Goal: Check status: Check status

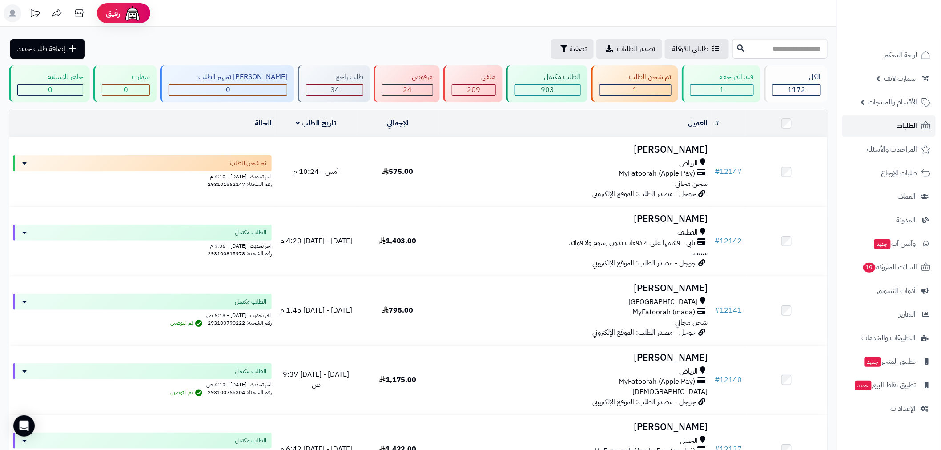
click at [909, 123] on span "الطلبات" at bounding box center [907, 126] width 20 height 12
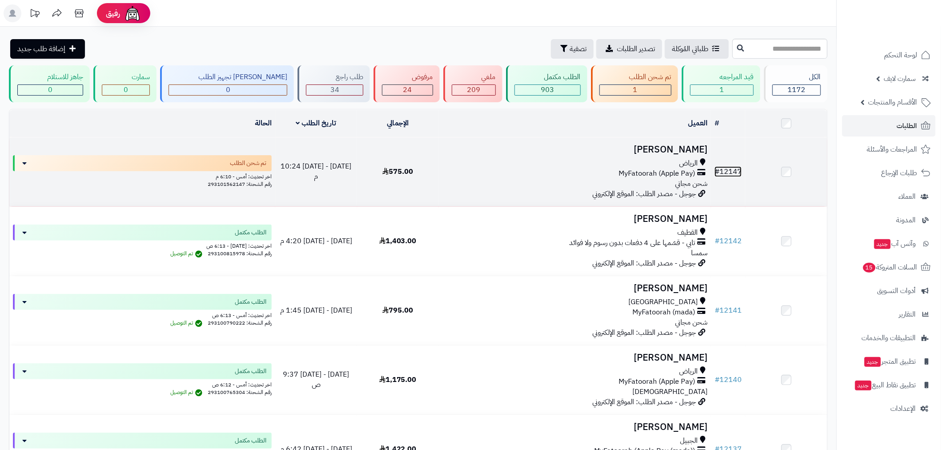
click at [731, 167] on link "# 12147" at bounding box center [728, 171] width 27 height 11
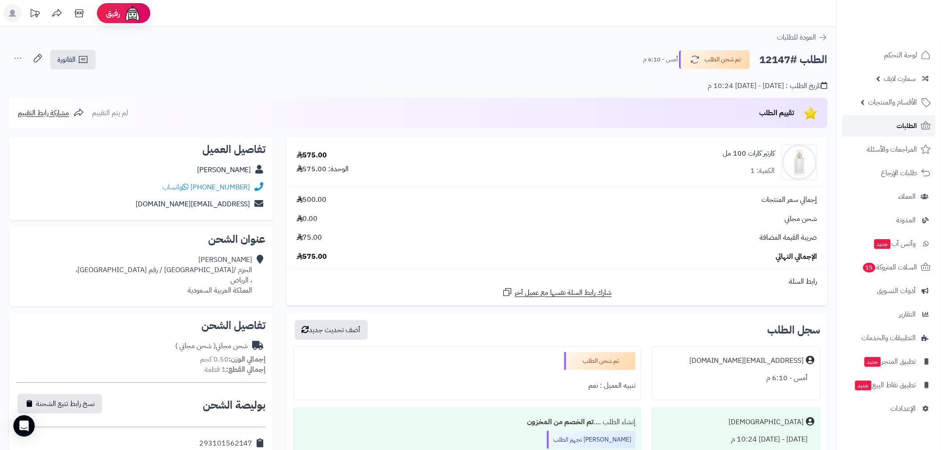
click at [916, 127] on span "الطلبات" at bounding box center [907, 126] width 20 height 12
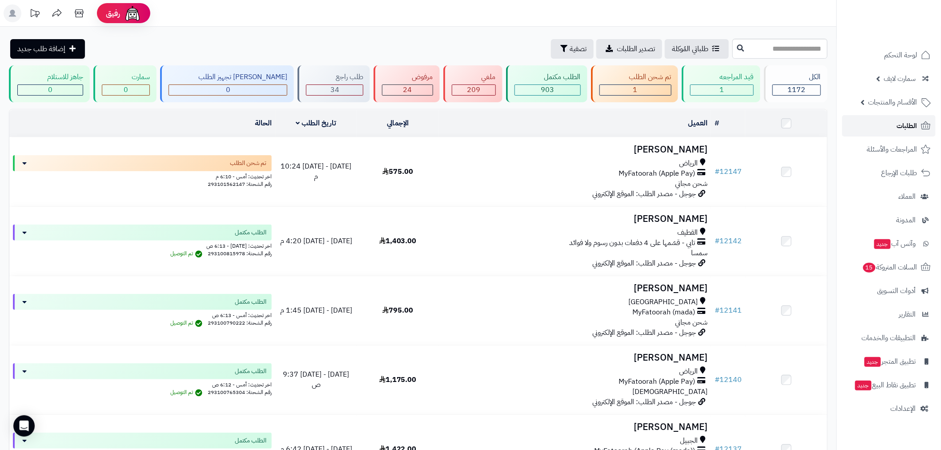
click at [903, 129] on span "الطلبات" at bounding box center [907, 126] width 20 height 12
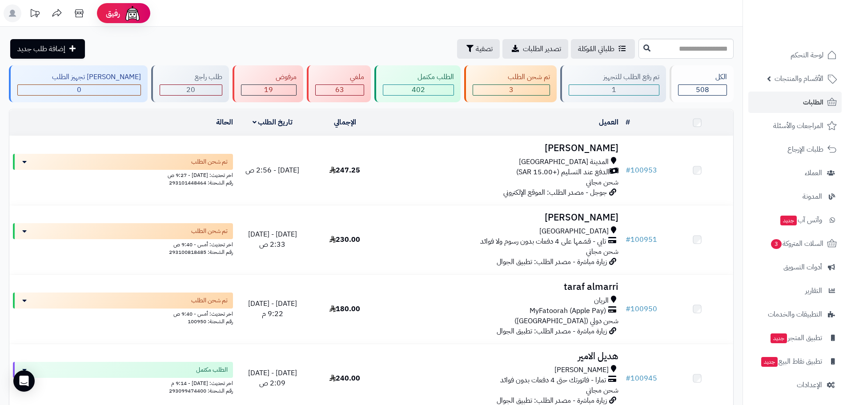
scroll to position [104, 0]
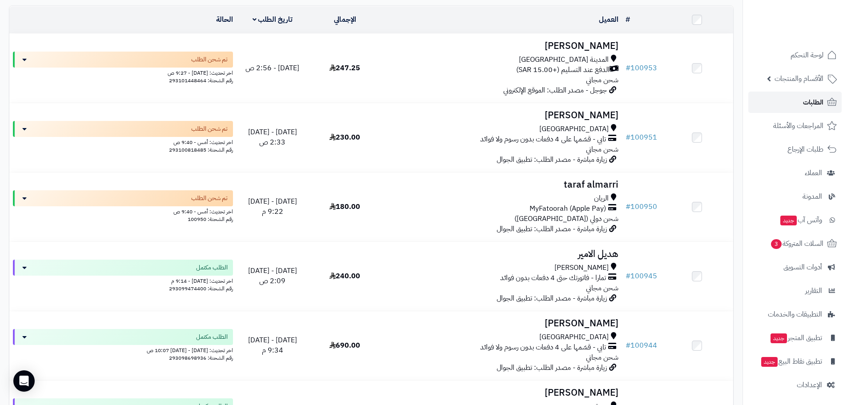
drag, startPoint x: 809, startPoint y: 103, endPoint x: 803, endPoint y: 109, distance: 8.8
click at [809, 103] on span "الطلبات" at bounding box center [813, 102] width 20 height 12
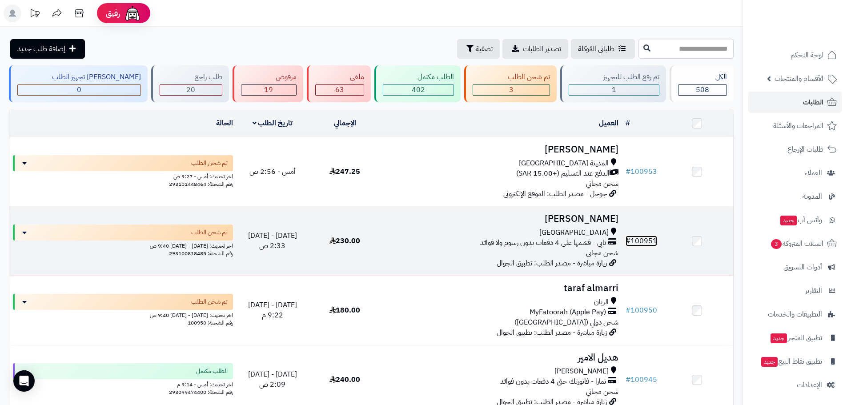
click at [637, 239] on link "# 100951" at bounding box center [642, 241] width 32 height 11
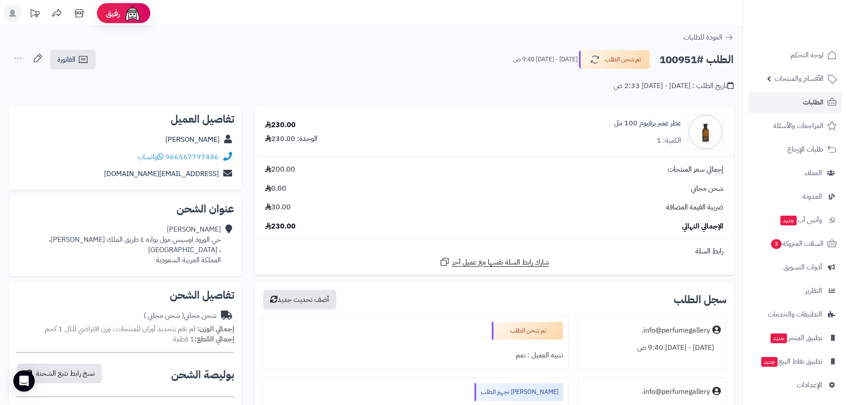
scroll to position [208, 0]
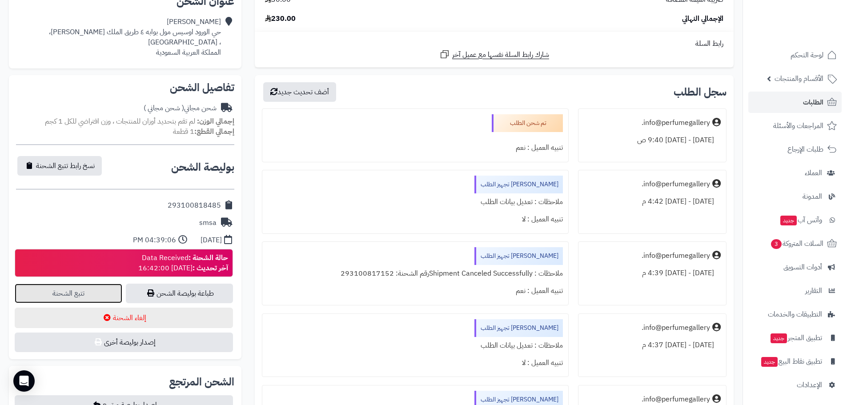
click at [58, 298] on link "تتبع الشحنة" at bounding box center [69, 294] width 108 height 20
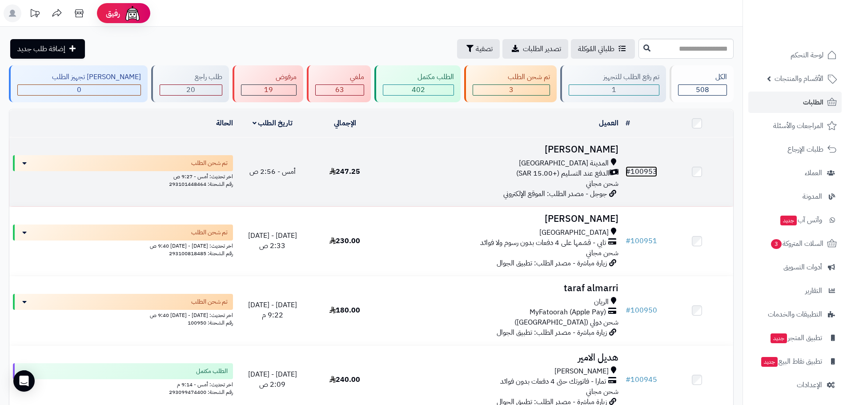
click at [650, 171] on link "# 100953" at bounding box center [642, 171] width 32 height 11
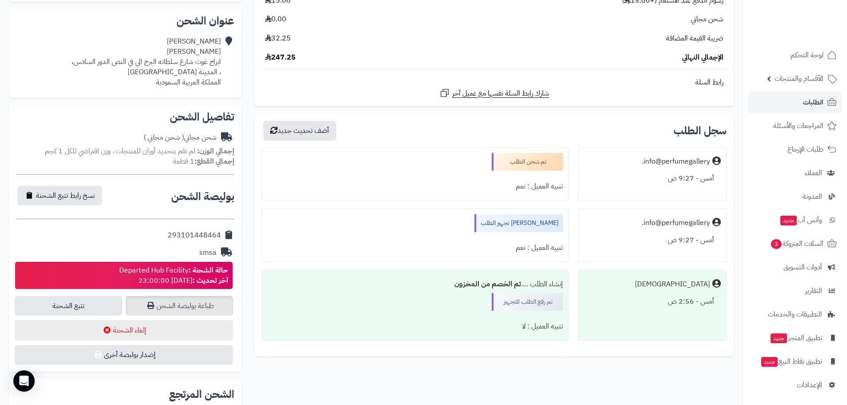
scroll to position [208, 0]
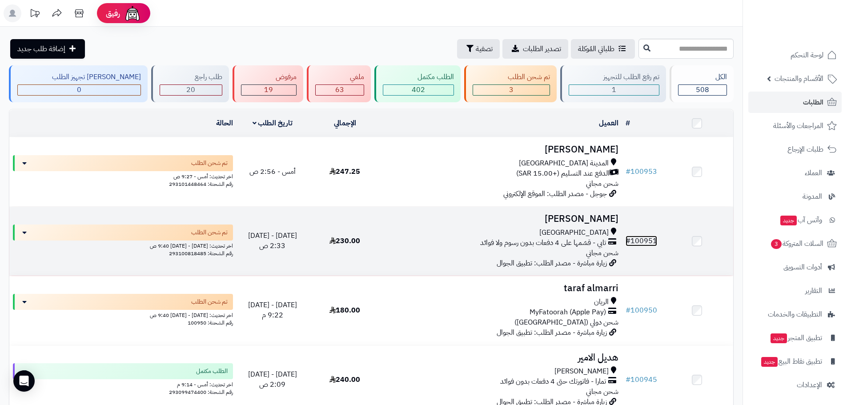
click at [640, 238] on link "# 100951" at bounding box center [642, 241] width 32 height 11
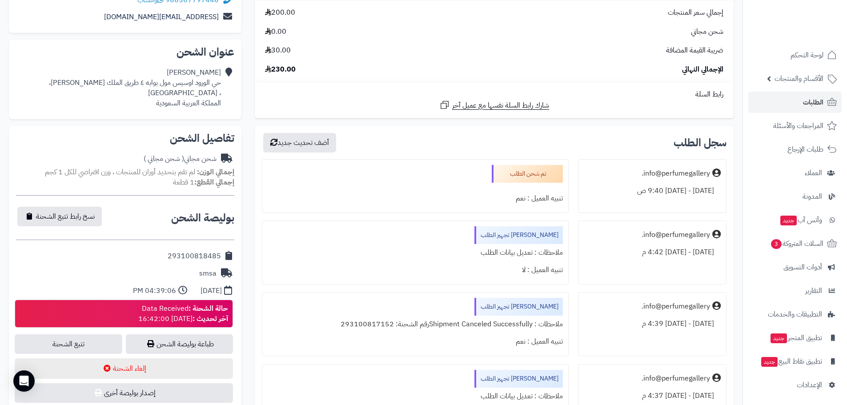
scroll to position [208, 0]
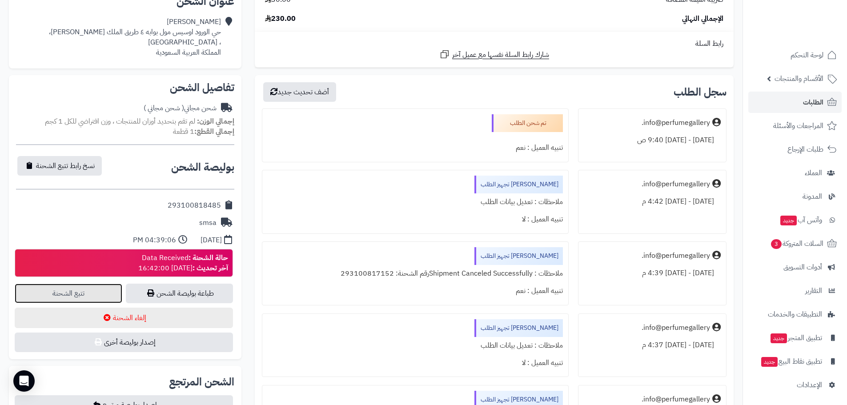
click at [85, 293] on link "تتبع الشحنة" at bounding box center [69, 294] width 108 height 20
click at [186, 296] on link "طباعة بوليصة الشحن" at bounding box center [180, 294] width 108 height 20
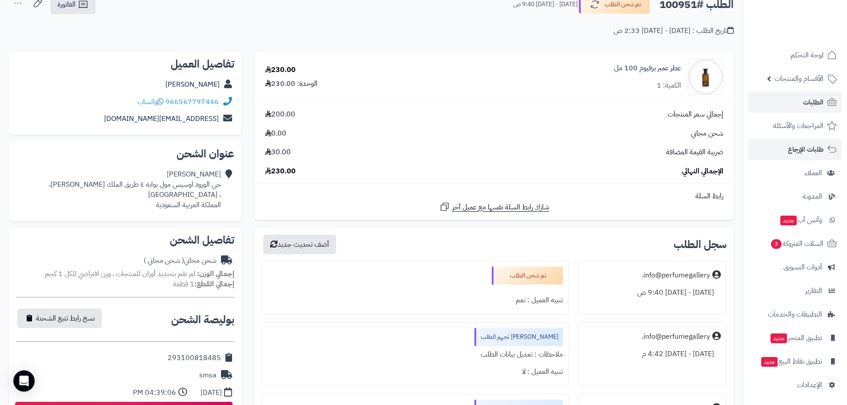
scroll to position [0, 0]
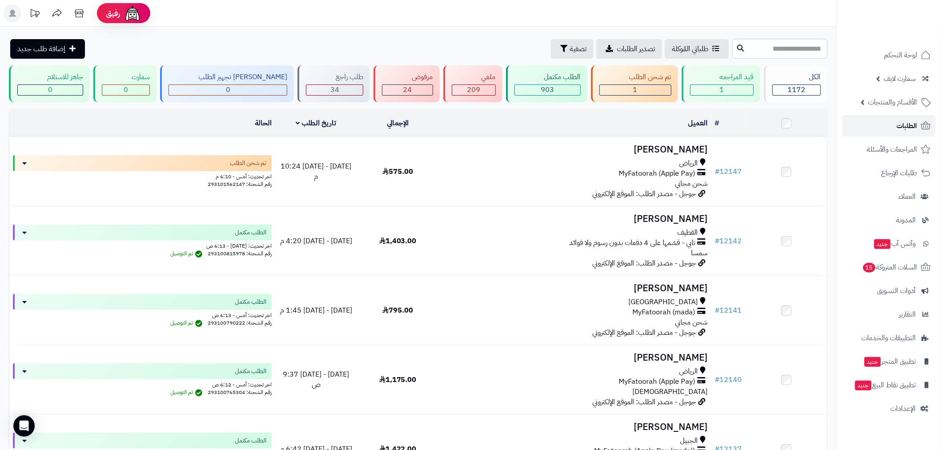
click at [884, 123] on link "الطلبات" at bounding box center [889, 125] width 93 height 21
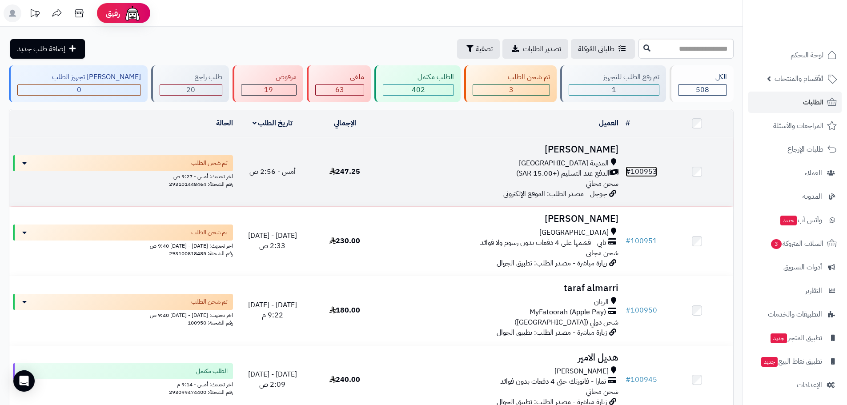
click at [643, 168] on link "# 100953" at bounding box center [642, 171] width 32 height 11
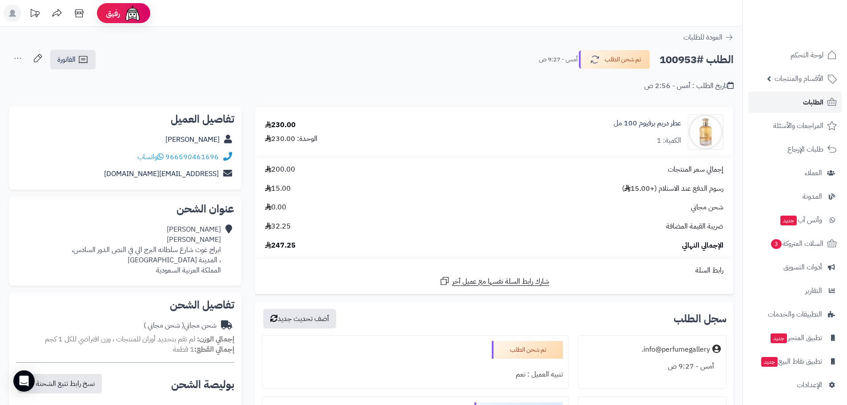
click at [806, 103] on span "الطلبات" at bounding box center [813, 102] width 20 height 12
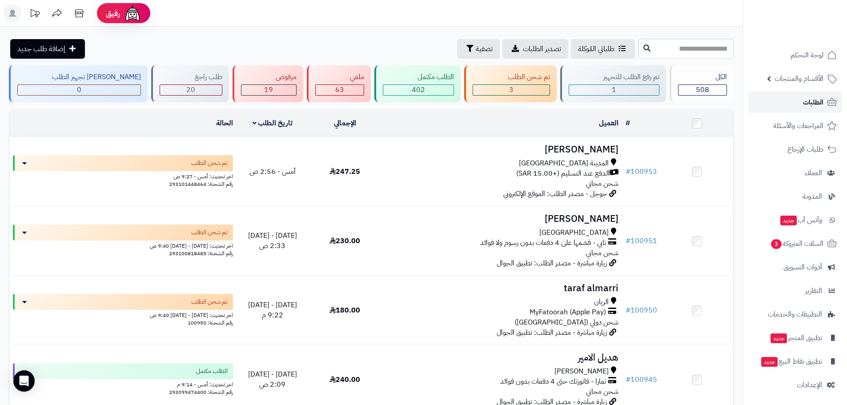
click at [796, 105] on link "الطلبات" at bounding box center [795, 102] width 93 height 21
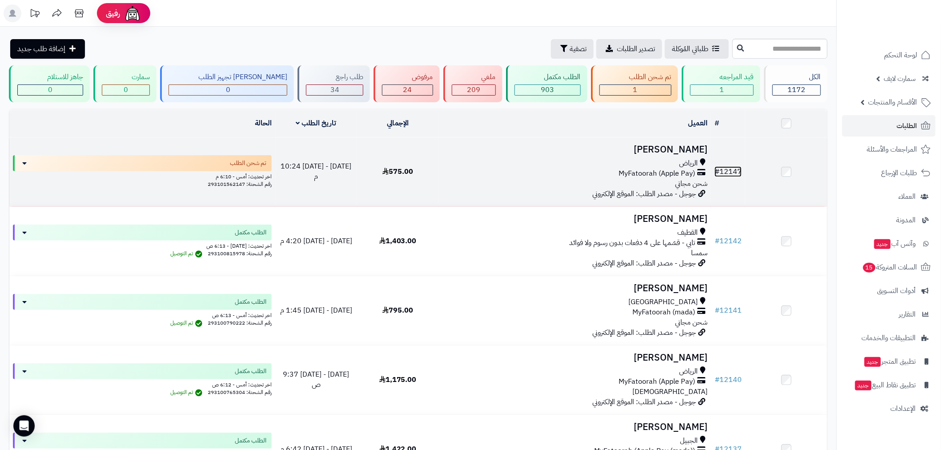
click at [735, 171] on link "# 12147" at bounding box center [728, 171] width 27 height 11
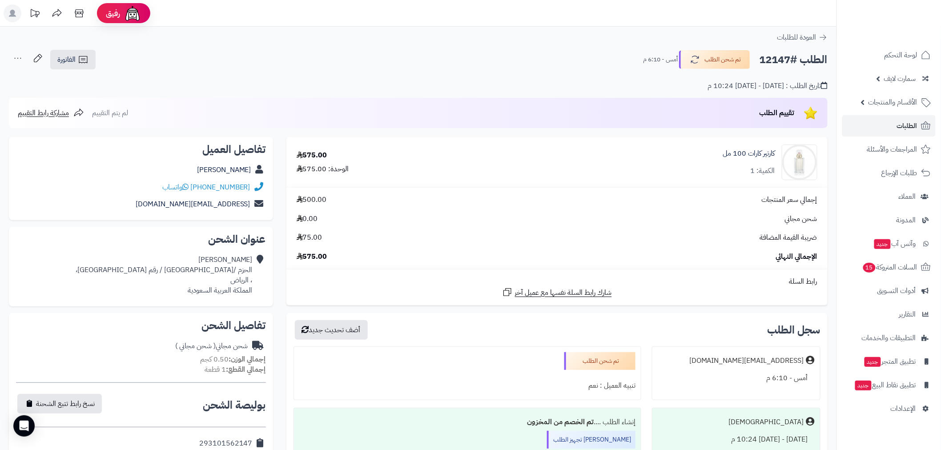
scroll to position [230, 0]
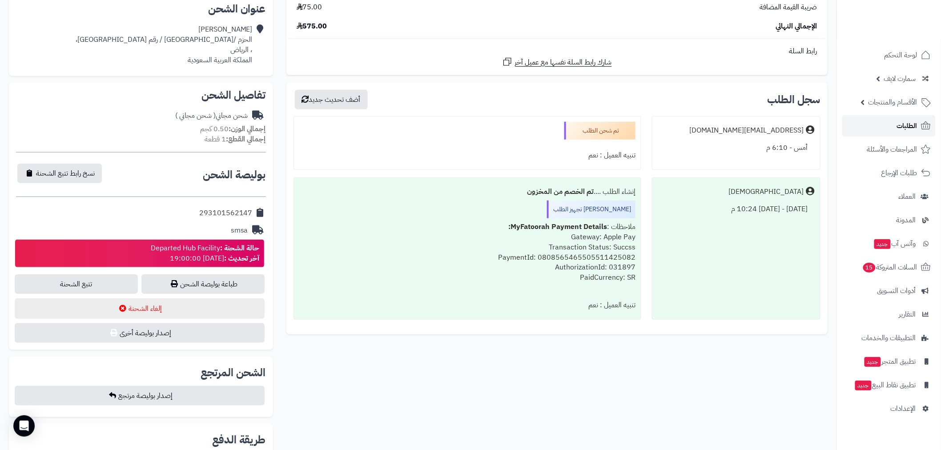
click at [900, 119] on link "الطلبات" at bounding box center [889, 125] width 93 height 21
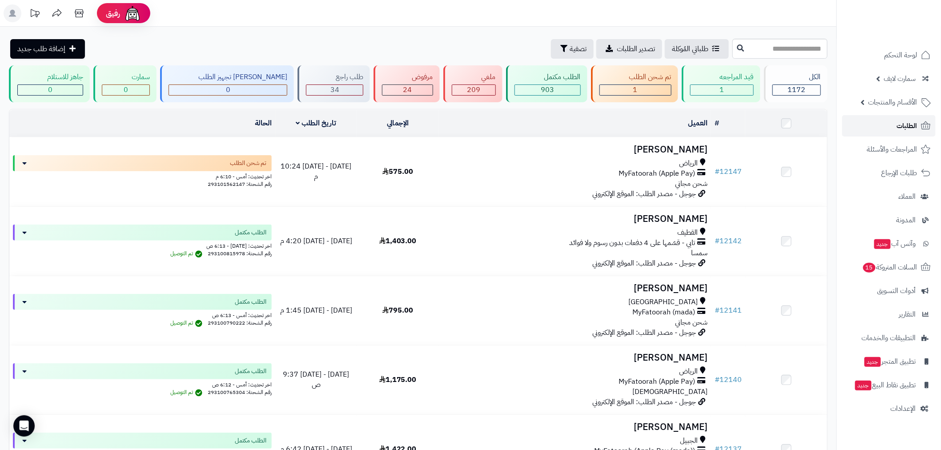
click at [905, 124] on span "الطلبات" at bounding box center [907, 126] width 20 height 12
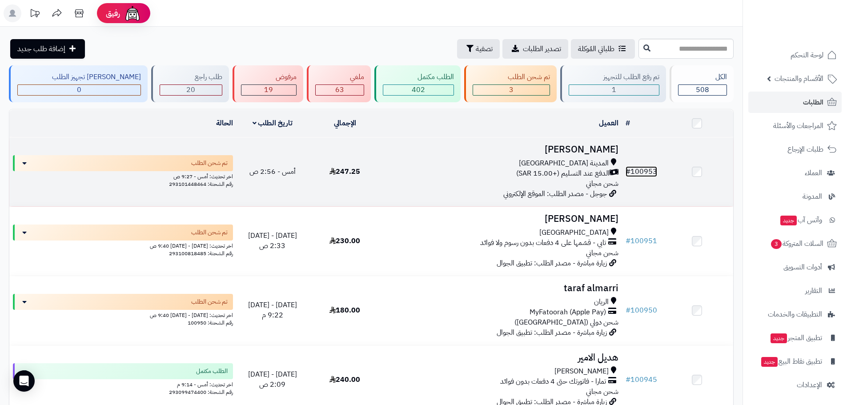
click at [642, 171] on link "# 100953" at bounding box center [642, 171] width 32 height 11
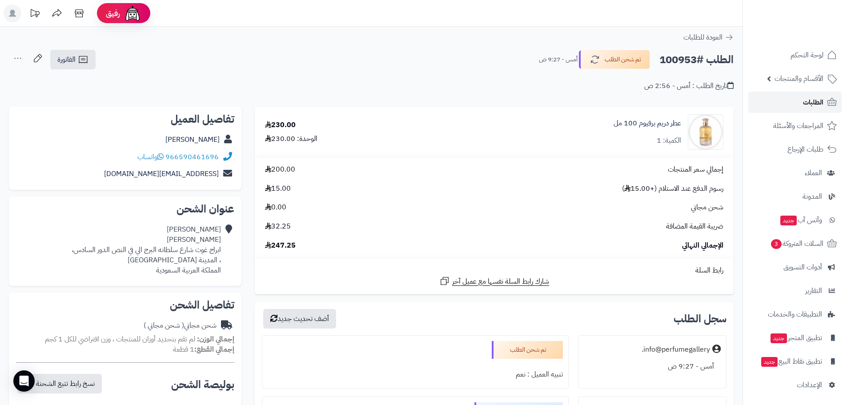
click at [792, 104] on link "الطلبات" at bounding box center [795, 102] width 93 height 21
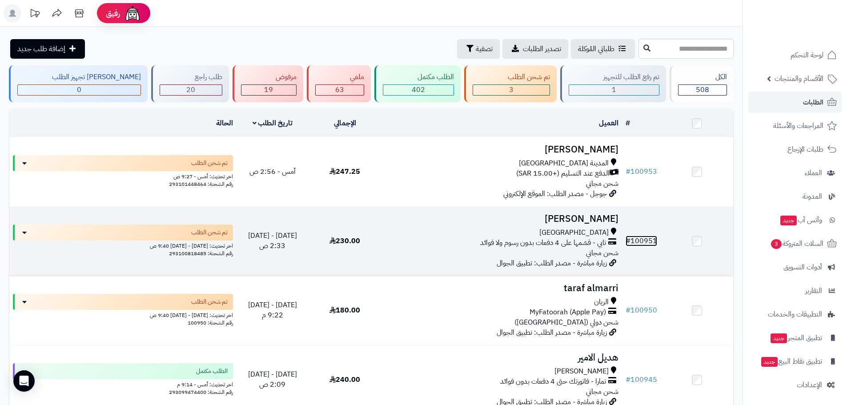
click at [644, 238] on link "# 100951" at bounding box center [642, 241] width 32 height 11
